Goal: Task Accomplishment & Management: Complete application form

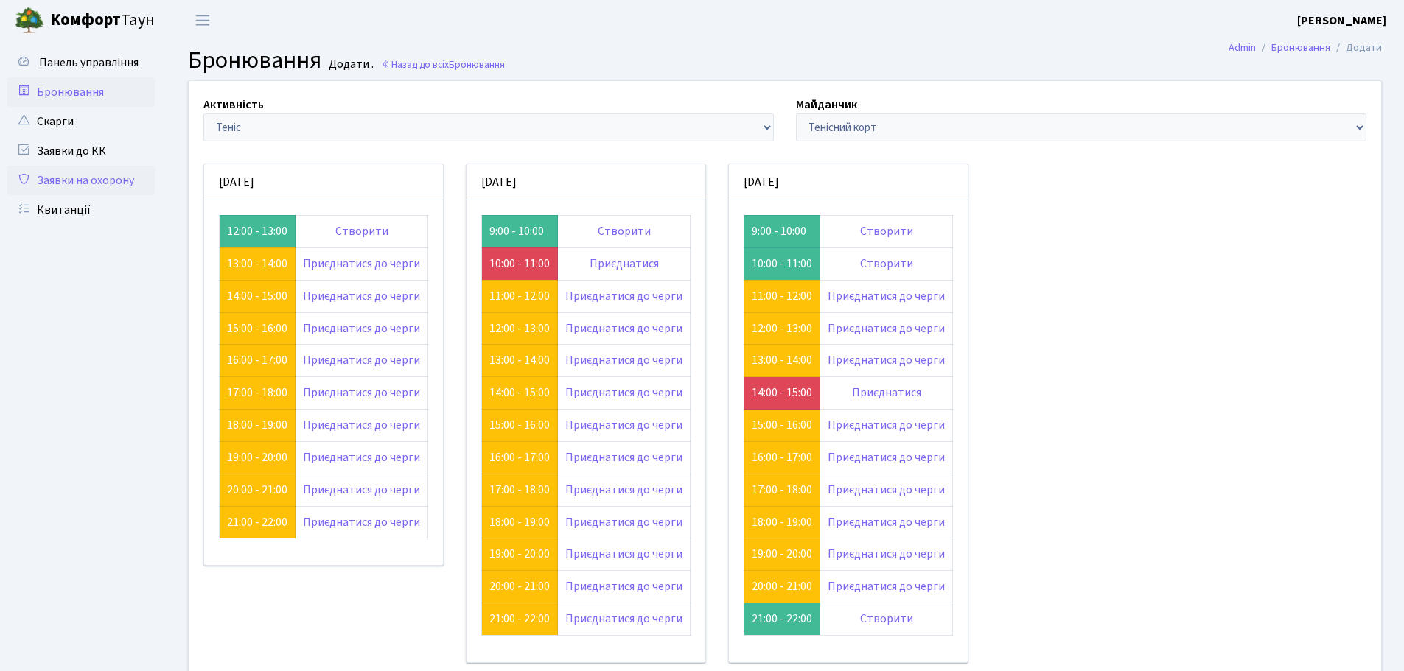
click at [86, 175] on link "Заявки на охорону" at bounding box center [80, 180] width 147 height 29
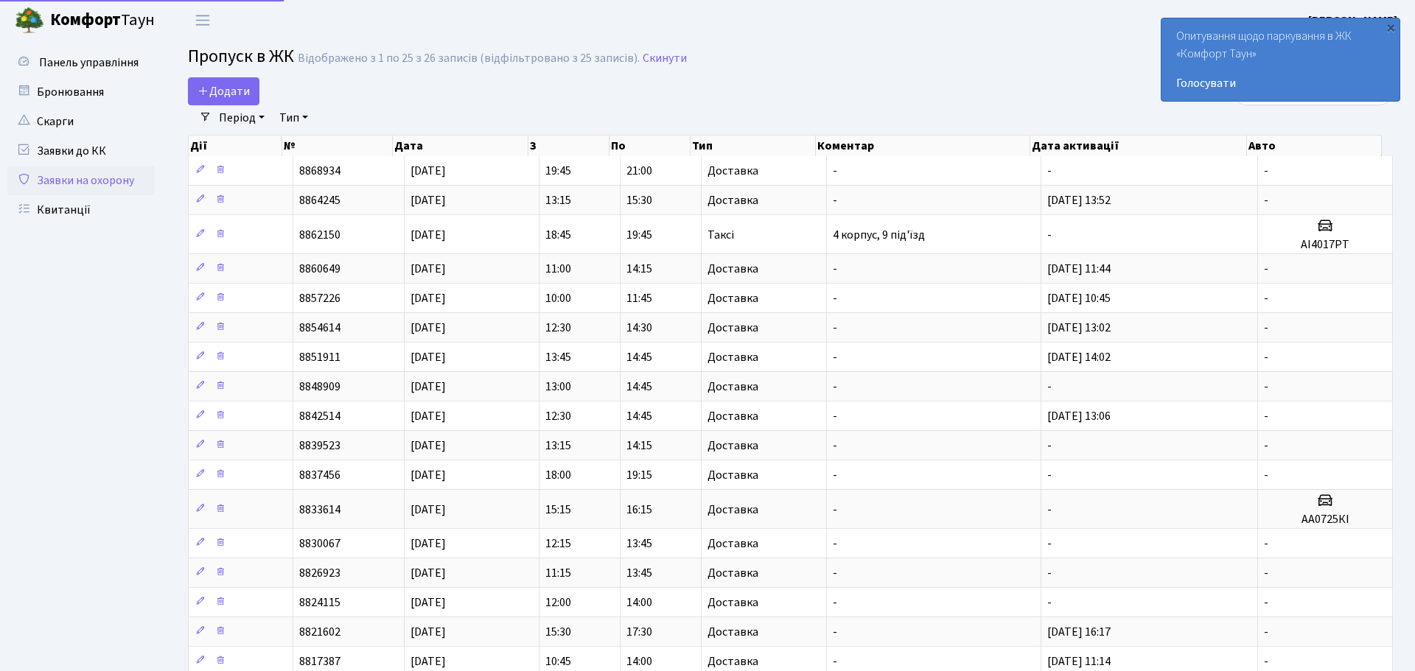
select select "25"
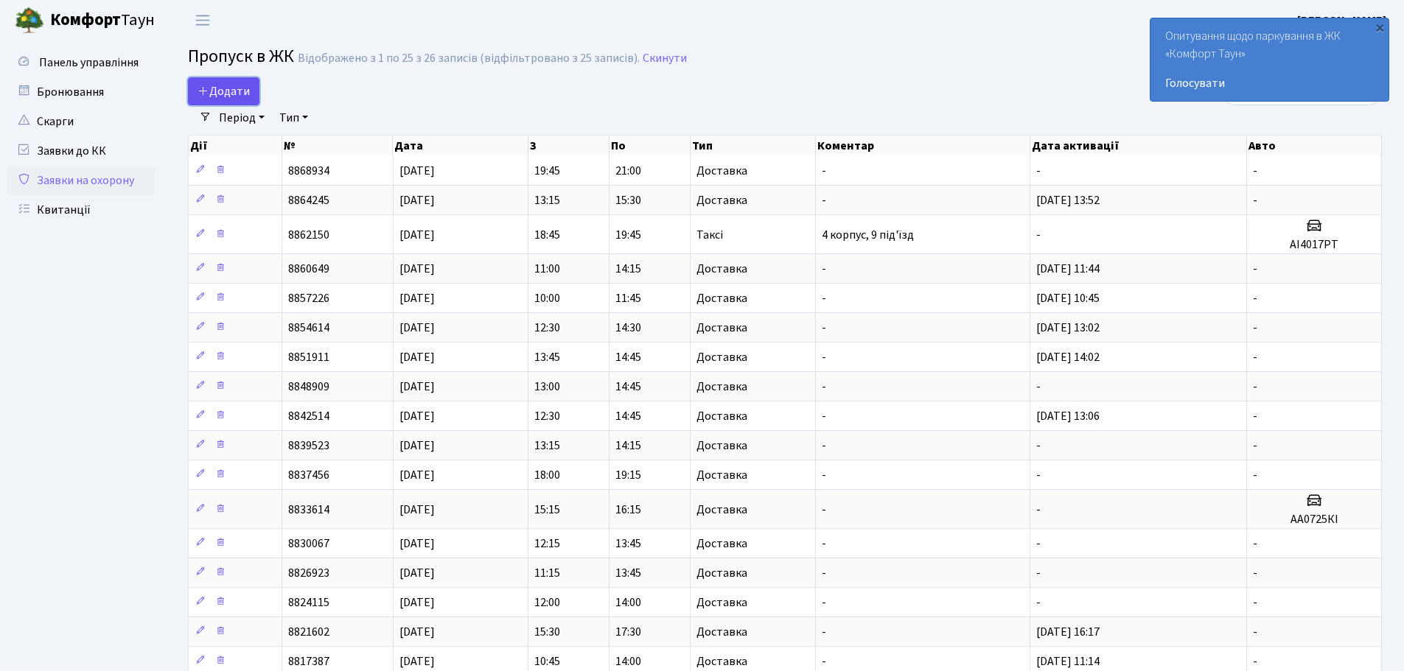
click at [231, 79] on link "Додати" at bounding box center [223, 91] width 71 height 28
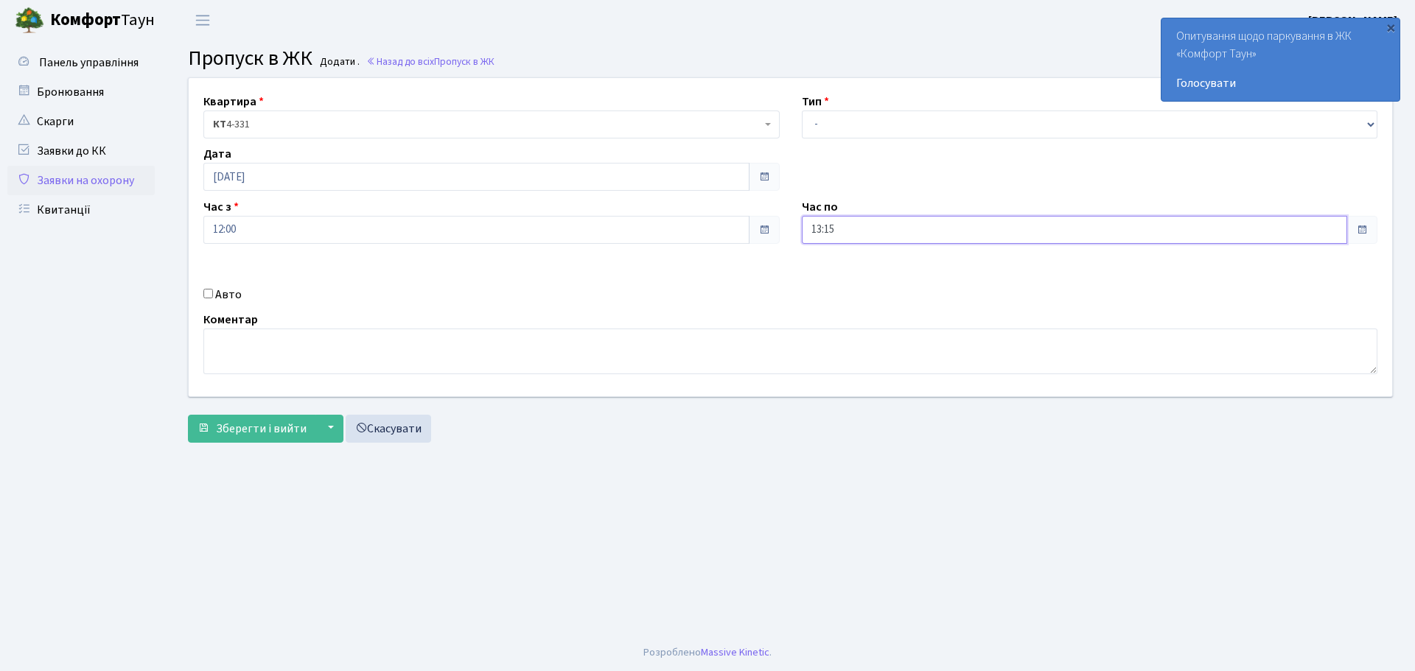
click at [903, 224] on input "13:15" at bounding box center [1075, 230] width 546 height 28
click at [847, 285] on icon at bounding box center [842, 281] width 40 height 40
type input "14:15"
drag, startPoint x: 879, startPoint y: 146, endPoint x: 877, endPoint y: 133, distance: 13.4
click at [878, 143] on div "Квартира <b>КТ</b>&nbsp;&nbsp;&nbsp;&nbsp;4-331 КТ 4-331 Тип - Доставка Таксі Г…" at bounding box center [790, 237] width 1225 height 318
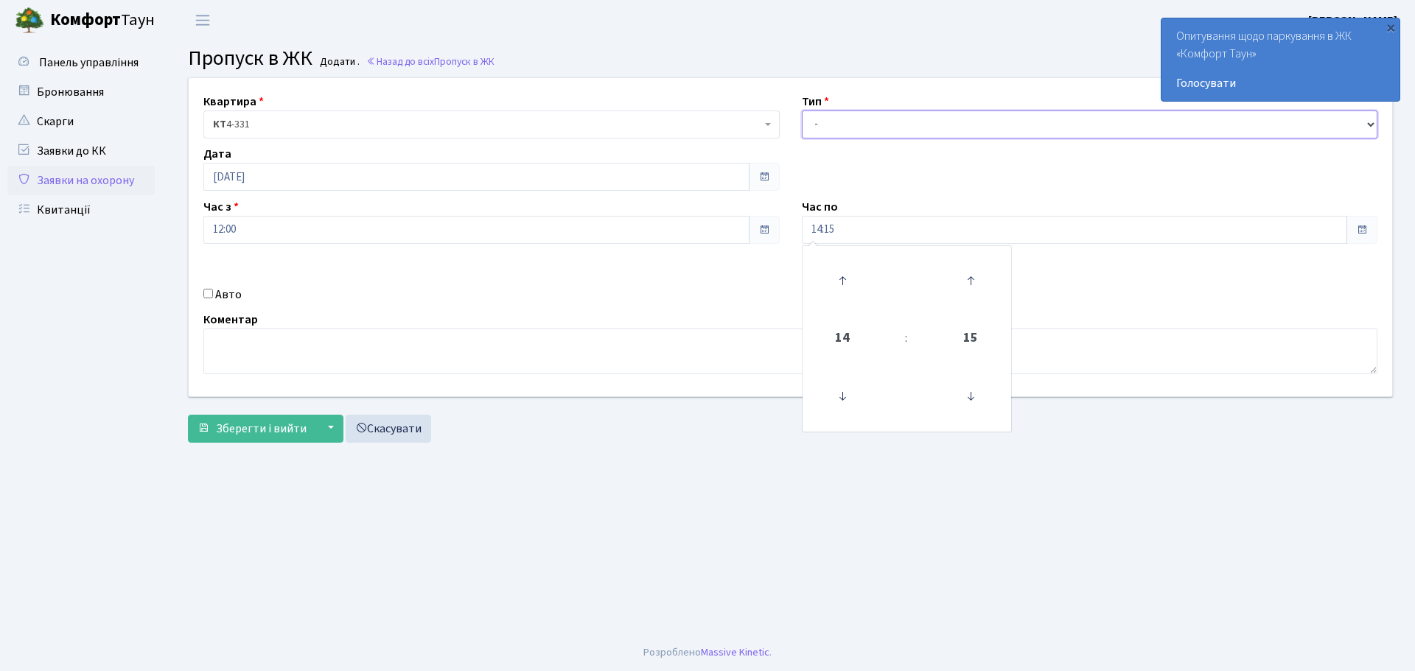
click at [877, 133] on select "- Доставка Таксі Гості Сервіс" at bounding box center [1090, 125] width 576 height 28
select select "1"
click at [802, 111] on select "- Доставка Таксі Гості Сервіс" at bounding box center [1090, 125] width 576 height 28
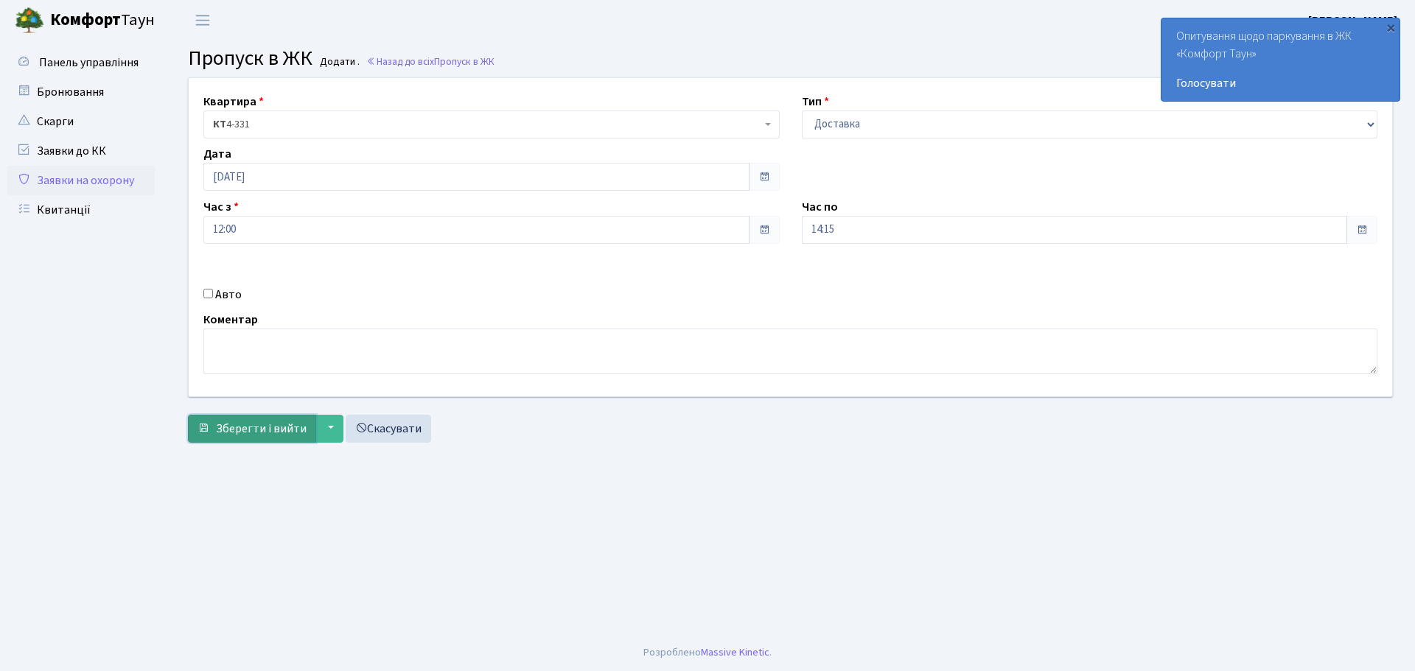
click at [271, 417] on button "Зберегти і вийти" at bounding box center [252, 429] width 128 height 28
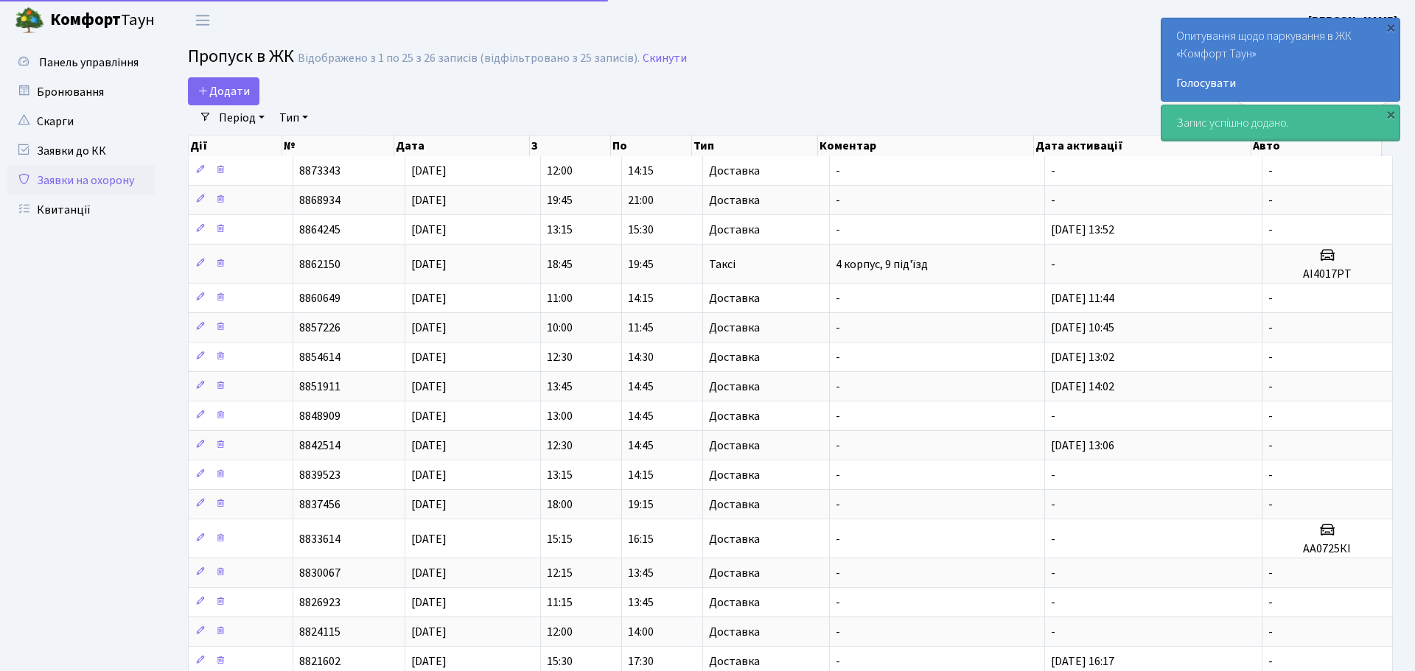
select select "25"
